Goal: Information Seeking & Learning: Stay updated

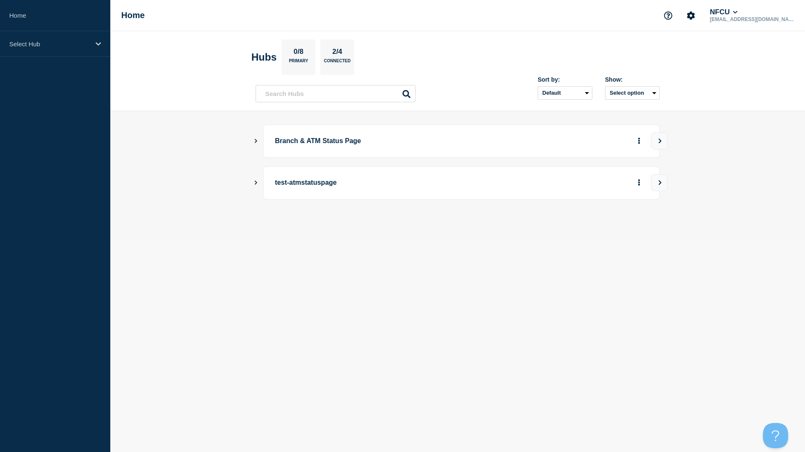
click at [303, 15] on div "Home NFCU [EMAIL_ADDRESS][DOMAIN_NAME]" at bounding box center [457, 15] width 695 height 31
click at [259, 140] on icon "Show Connected Hubs" at bounding box center [255, 141] width 5 height 4
